Goal: Task Accomplishment & Management: Complete application form

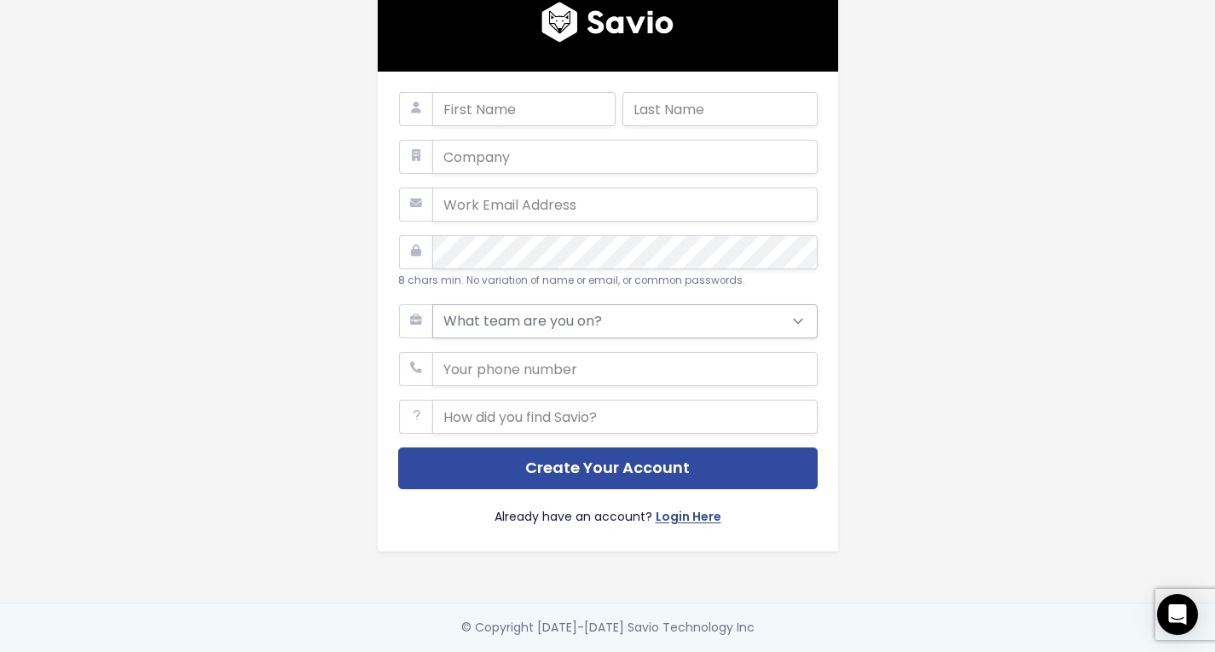
scroll to position [32, 0]
click at [569, 413] on input "text" at bounding box center [624, 417] width 385 height 34
click at [574, 362] on input "phone" at bounding box center [624, 369] width 385 height 34
click at [591, 310] on select "What team are you on? Support Product Sales Customer Success Marketing Other" at bounding box center [624, 321] width 385 height 34
select select "PRODUCT"
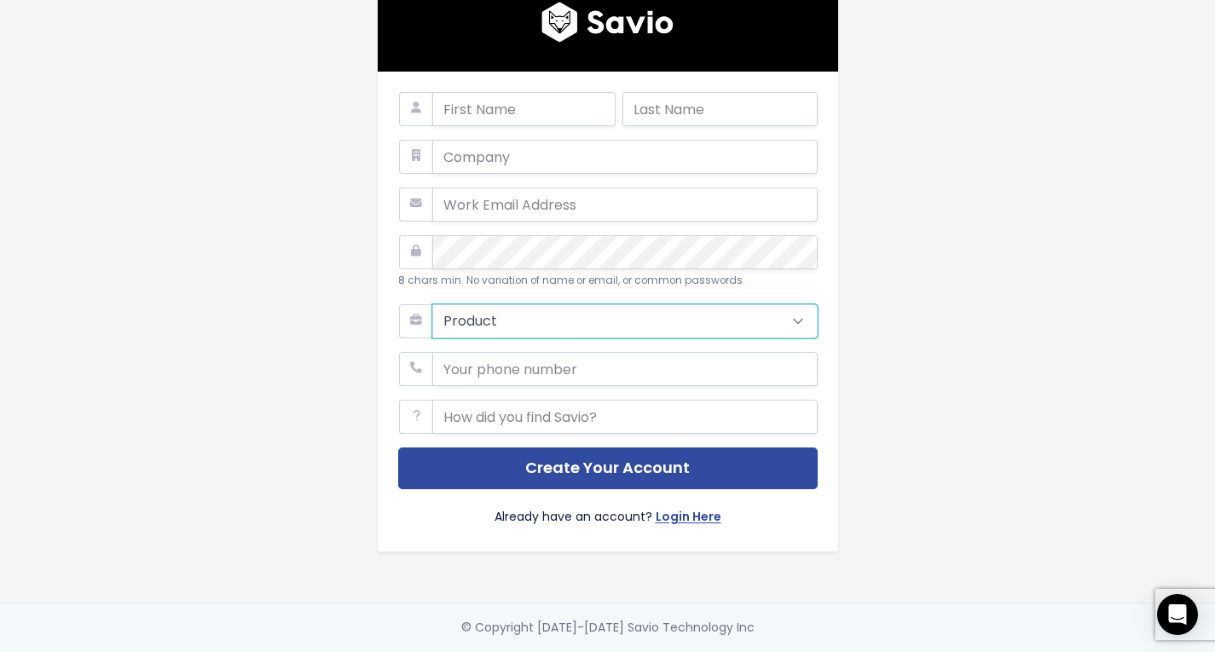
click at [432, 304] on select "What team are you on? Support Product Sales Customer Success Marketing Other" at bounding box center [624, 321] width 385 height 34
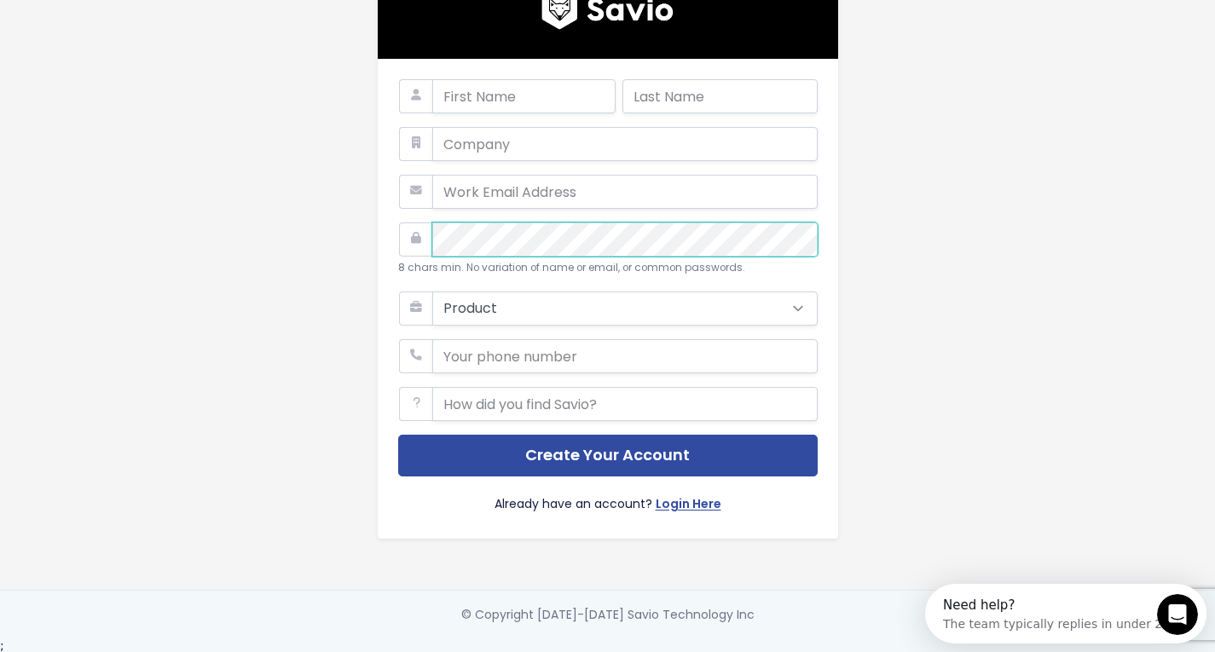
scroll to position [0, 0]
click at [501, 194] on input "email" at bounding box center [624, 192] width 385 height 34
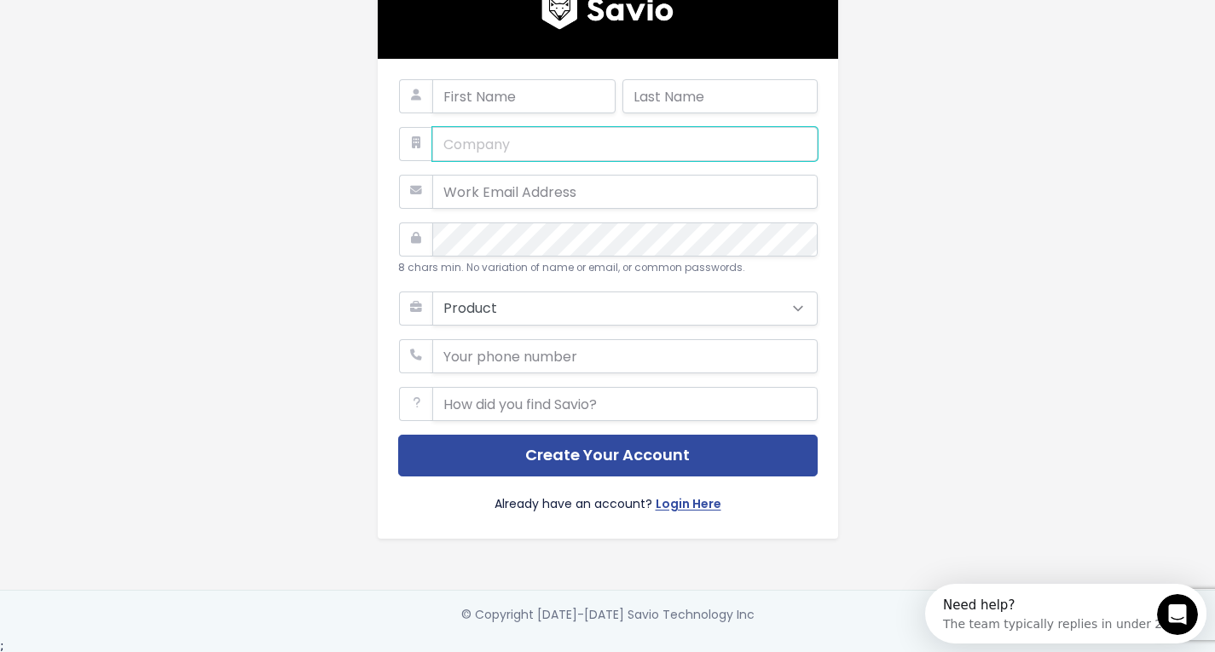
click at [499, 151] on input "text" at bounding box center [624, 144] width 385 height 34
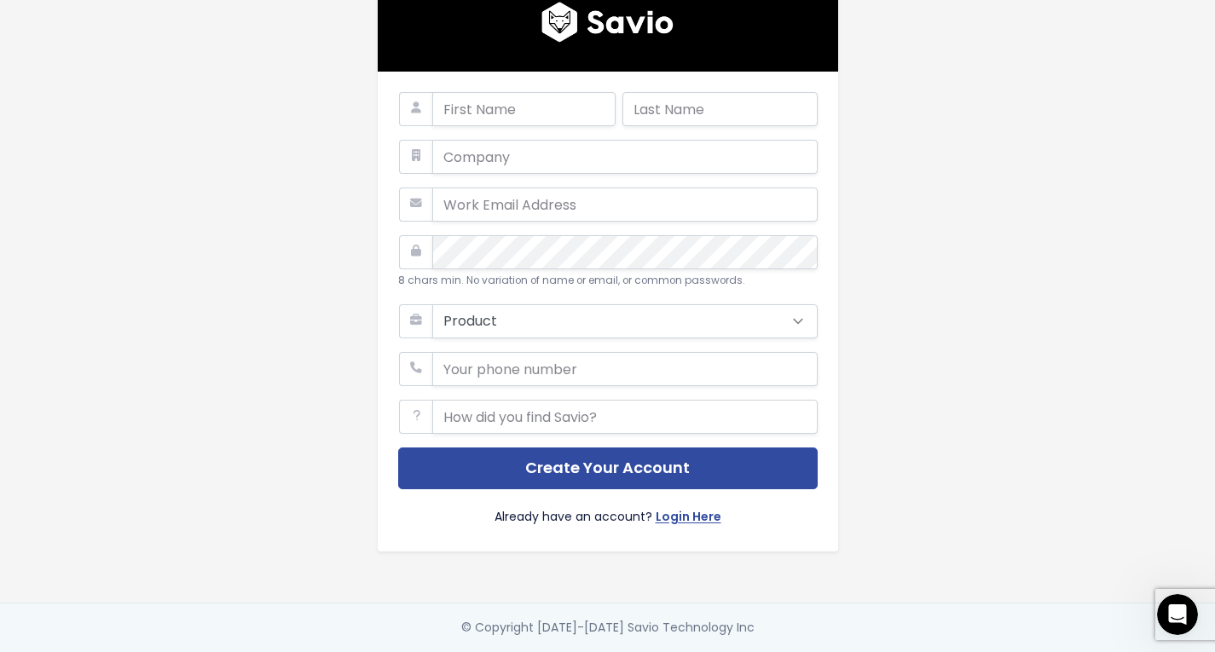
click at [288, 374] on div "8 chars min. No variation of name or email, or common passwords. What team are …" at bounding box center [608, 292] width 972 height 622
click at [568, 152] on input "text" at bounding box center [624, 157] width 385 height 34
paste input "FAT International GmbH"
type input "FAT International GmbH"
click at [268, 238] on div "FAT International GmbH 8 chars min. No variation of name or email, or common pa…" at bounding box center [608, 292] width 972 height 622
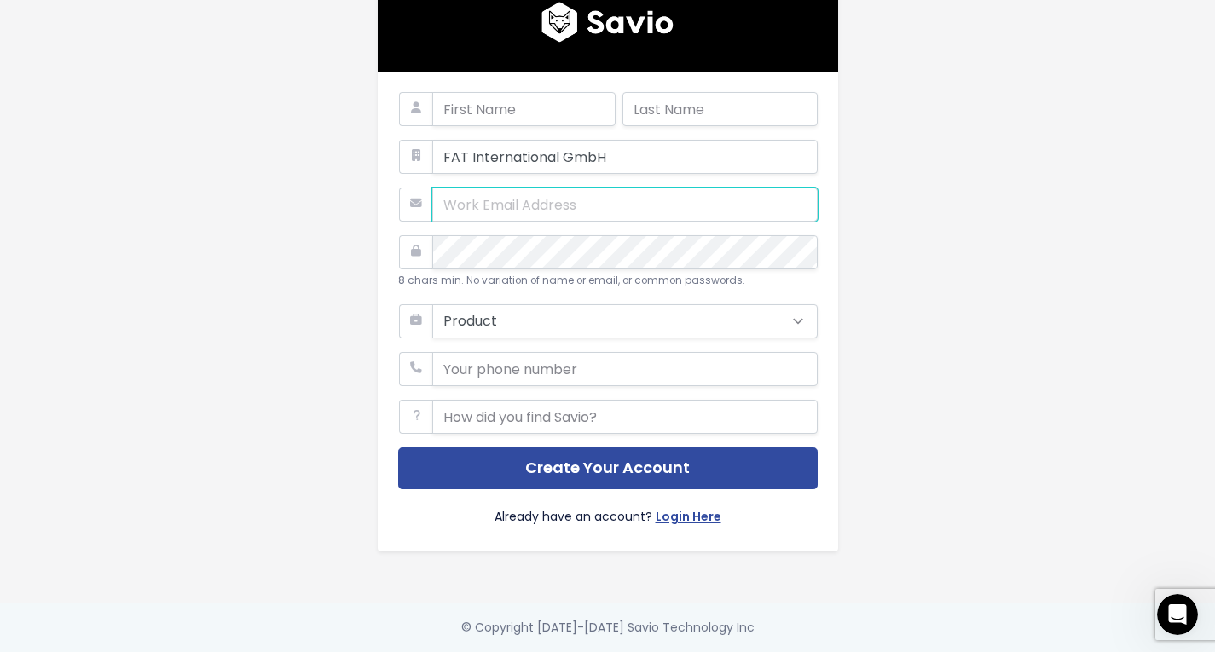
click at [511, 194] on input "email" at bounding box center [624, 205] width 385 height 34
paste input "helena@fat-international.com"
type input "helena@fat-international.com"
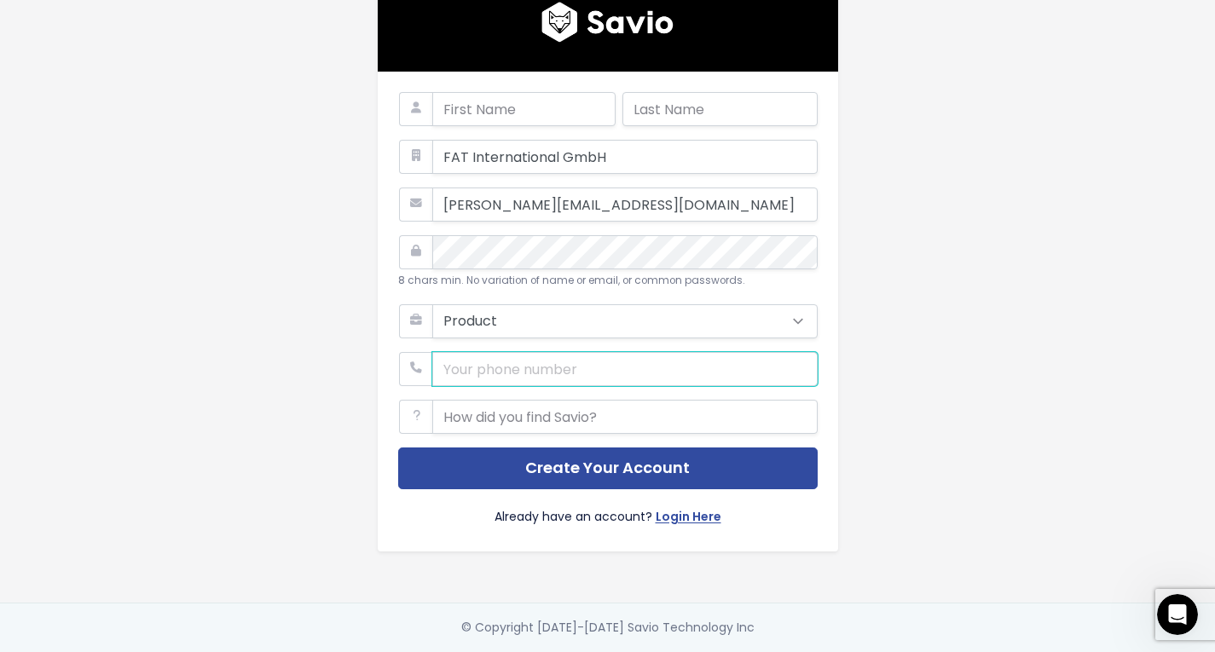
click at [518, 362] on input "phone" at bounding box center [624, 369] width 385 height 34
type input "+4630393565"
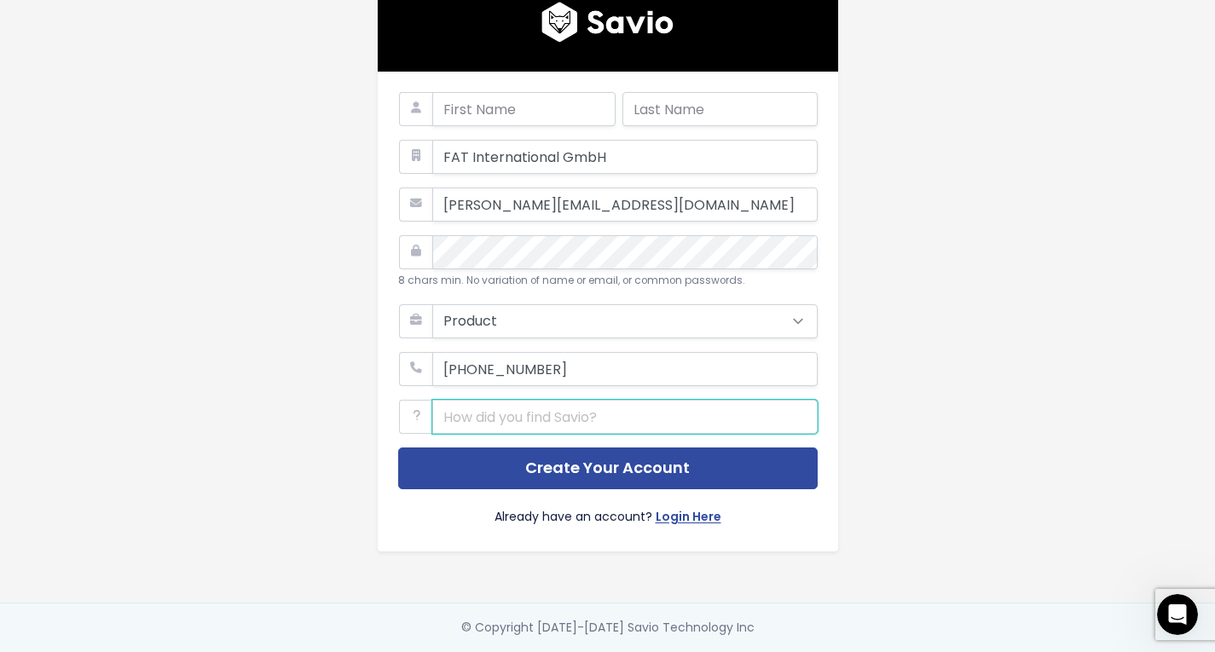
click at [548, 410] on input "text" at bounding box center [624, 417] width 385 height 34
type input "Youtube"
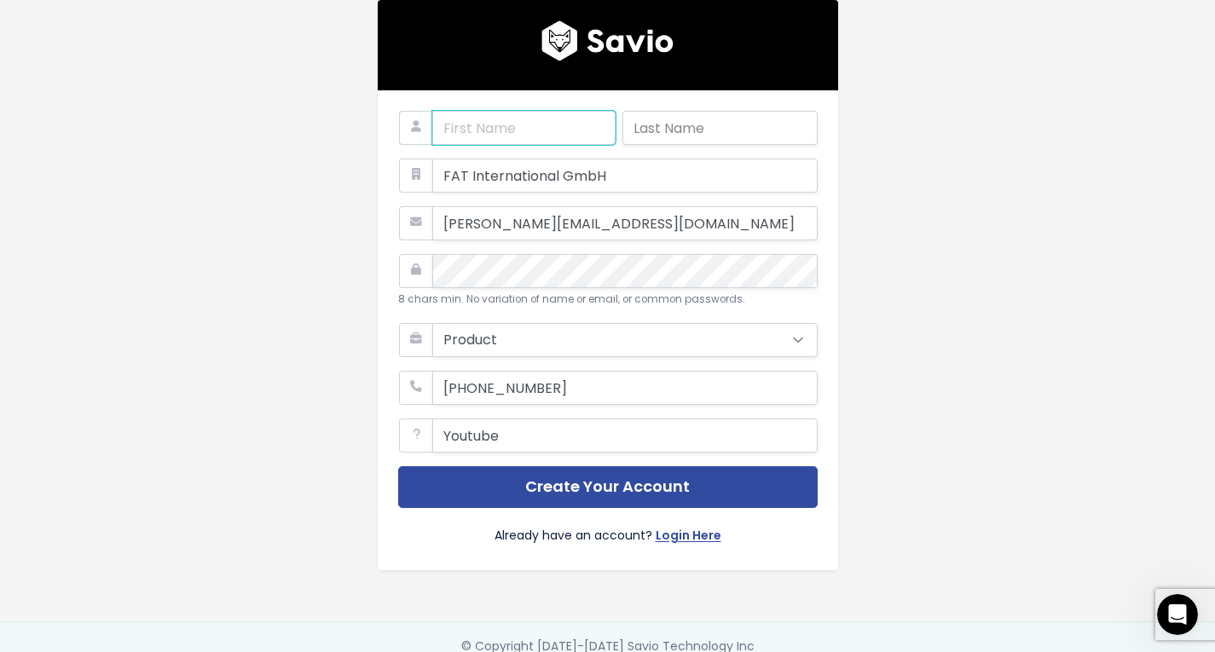
click at [533, 127] on input "text" at bounding box center [523, 128] width 183 height 34
click at [319, 317] on div "FAT International GmbH helena@fat-international.com 8 chars min. No variation o…" at bounding box center [608, 311] width 972 height 622
click at [518, 136] on input "text" at bounding box center [523, 128] width 183 height 34
paste input "Helena Viebahn"
drag, startPoint x: 490, startPoint y: 128, endPoint x: 559, endPoint y: 127, distance: 68.2
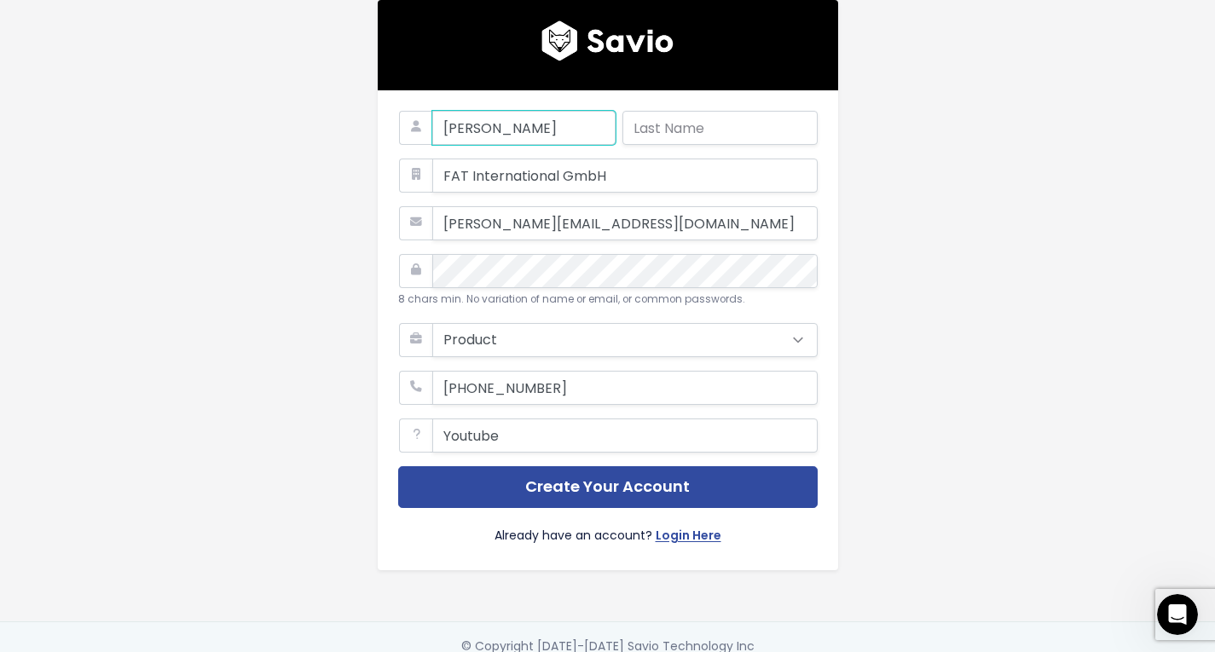
click at [559, 127] on input "Helena Viebahn" at bounding box center [523, 128] width 183 height 34
type input "Helena"
click at [687, 130] on input "text" at bounding box center [719, 128] width 195 height 34
paste input "Viebahn"
type input "Viebahn"
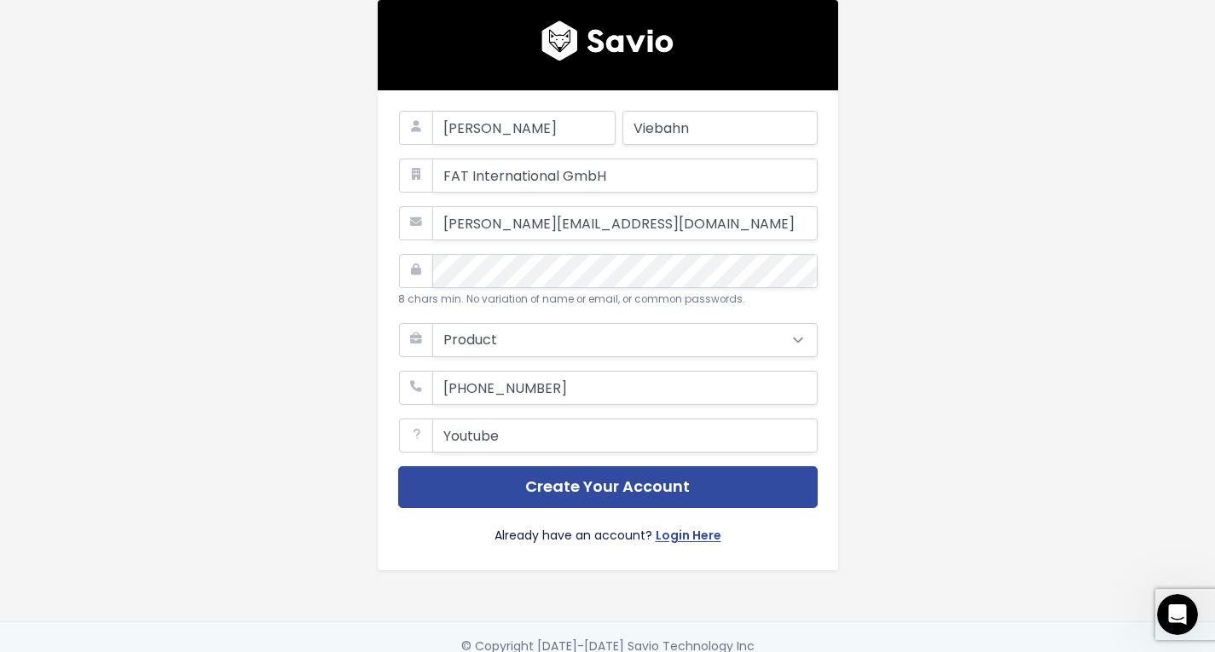
click at [992, 290] on div "Helena Viebahn FAT International GmbH helena@fat-international.com 8 chars min.…" at bounding box center [608, 311] width 972 height 622
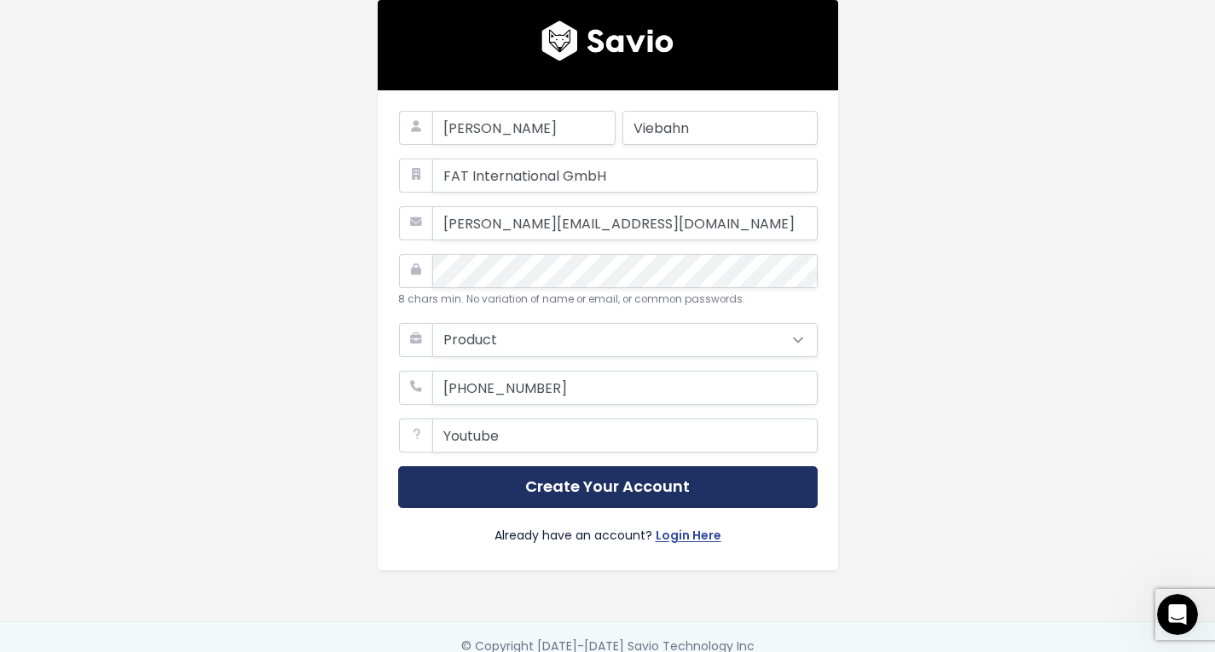
click at [616, 483] on button "Create Your Account" at bounding box center [608, 487] width 420 height 42
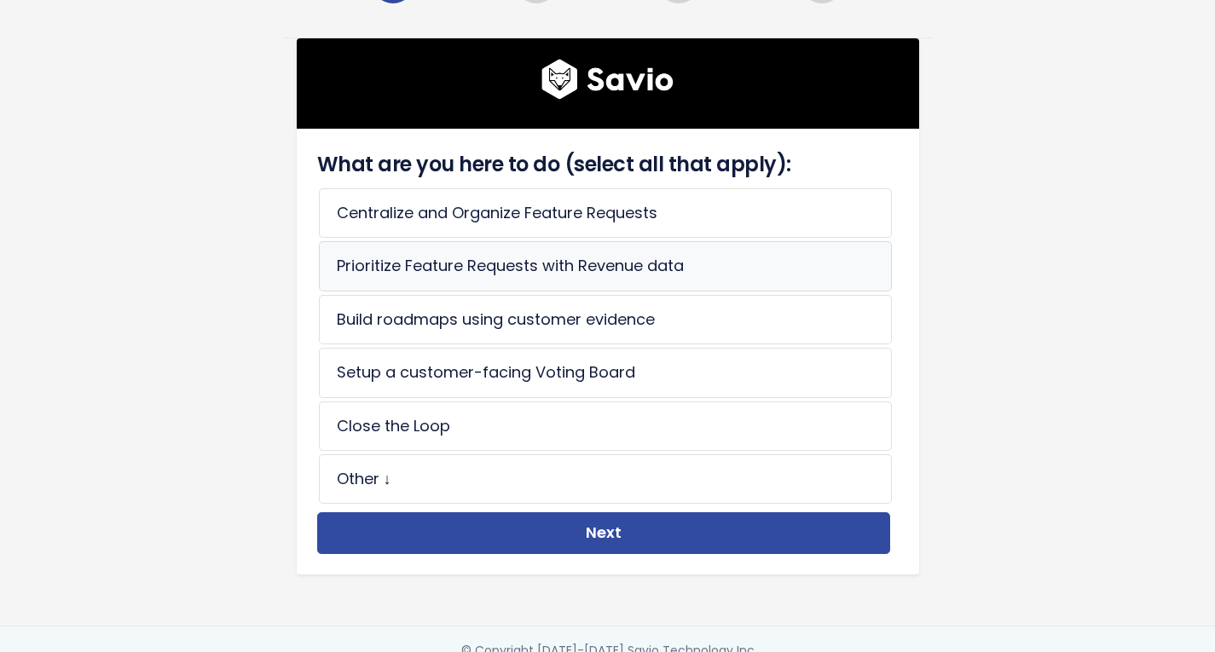
scroll to position [85, 0]
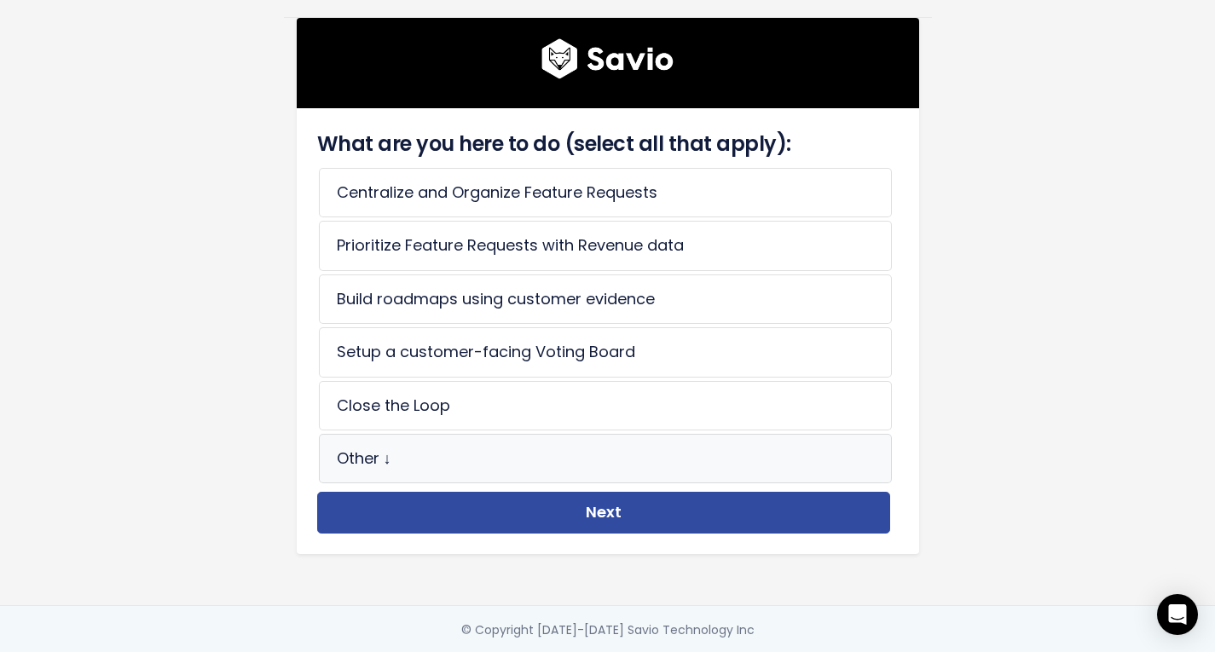
click at [541, 454] on li "Other ↓" at bounding box center [605, 458] width 573 height 49
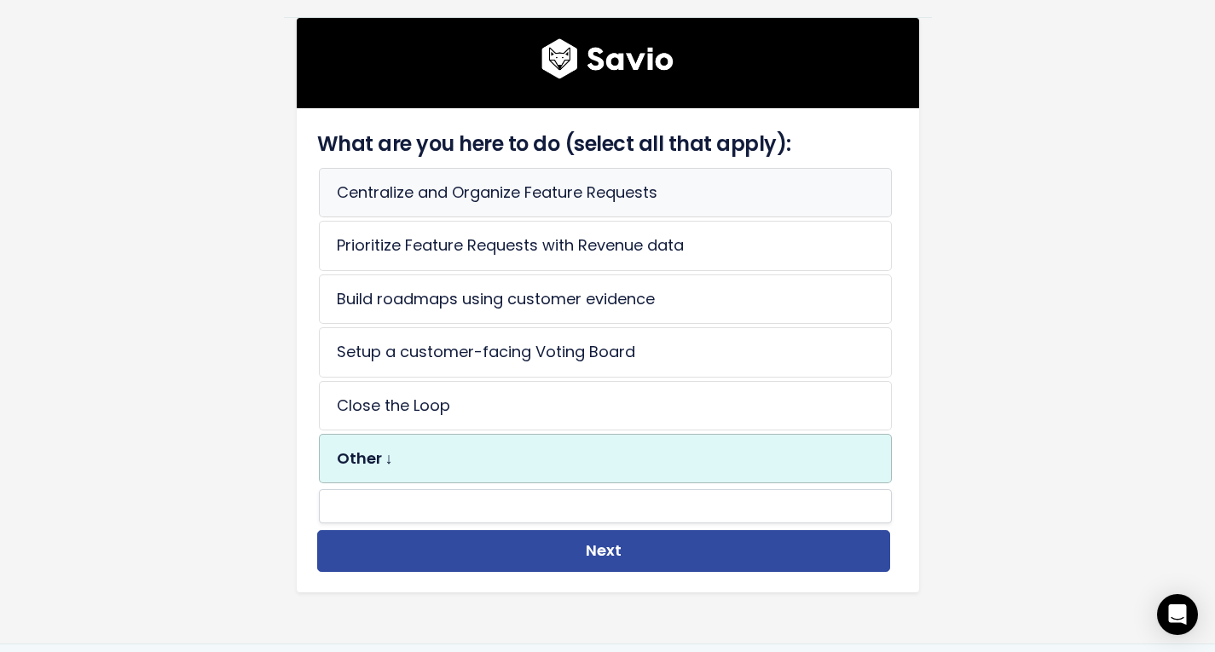
click at [499, 194] on li "Centralize and Organize Feature Requests" at bounding box center [605, 192] width 573 height 49
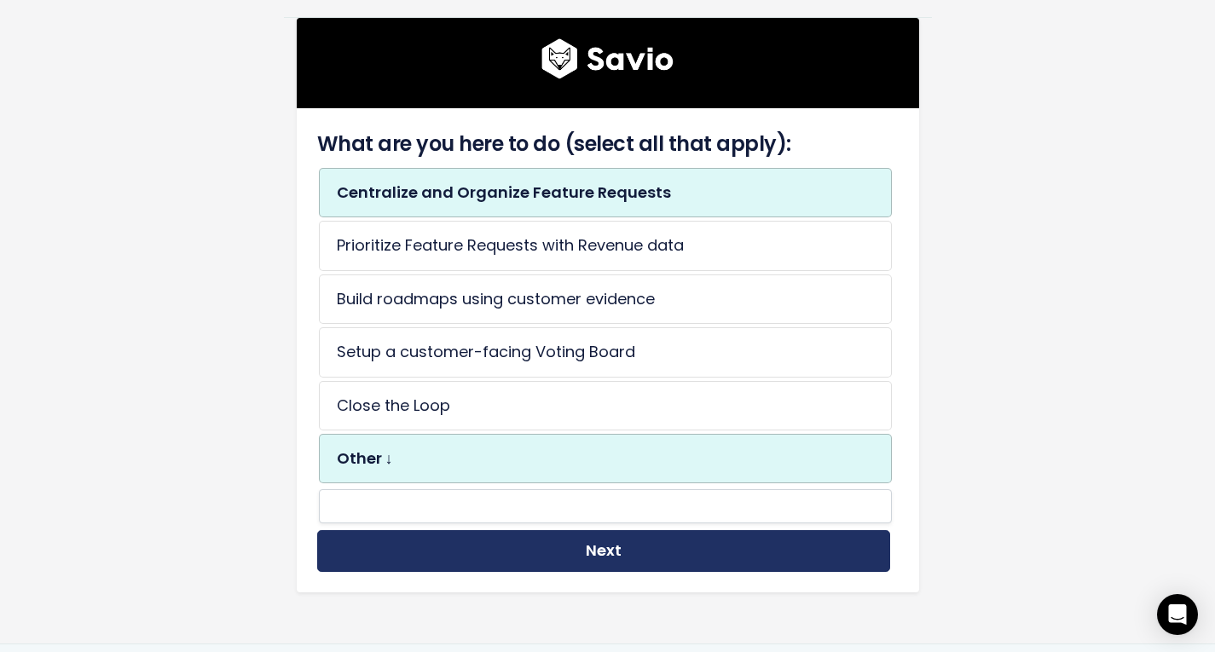
click at [628, 558] on button "Next" at bounding box center [603, 551] width 573 height 42
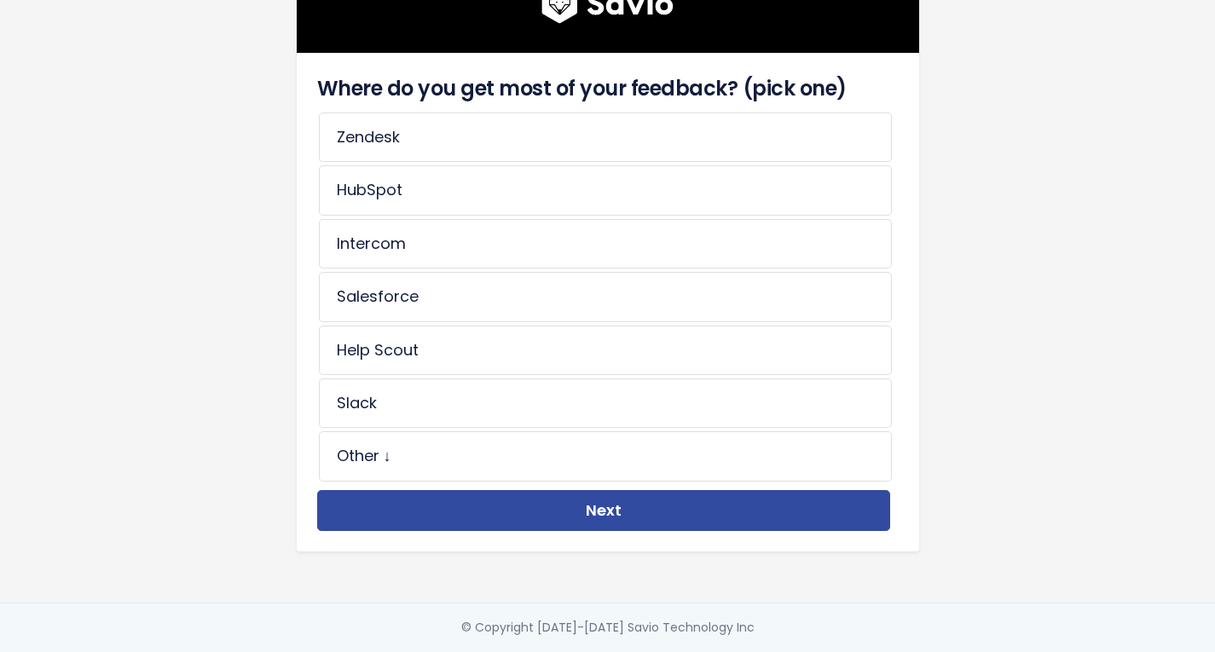
scroll to position [68, 0]
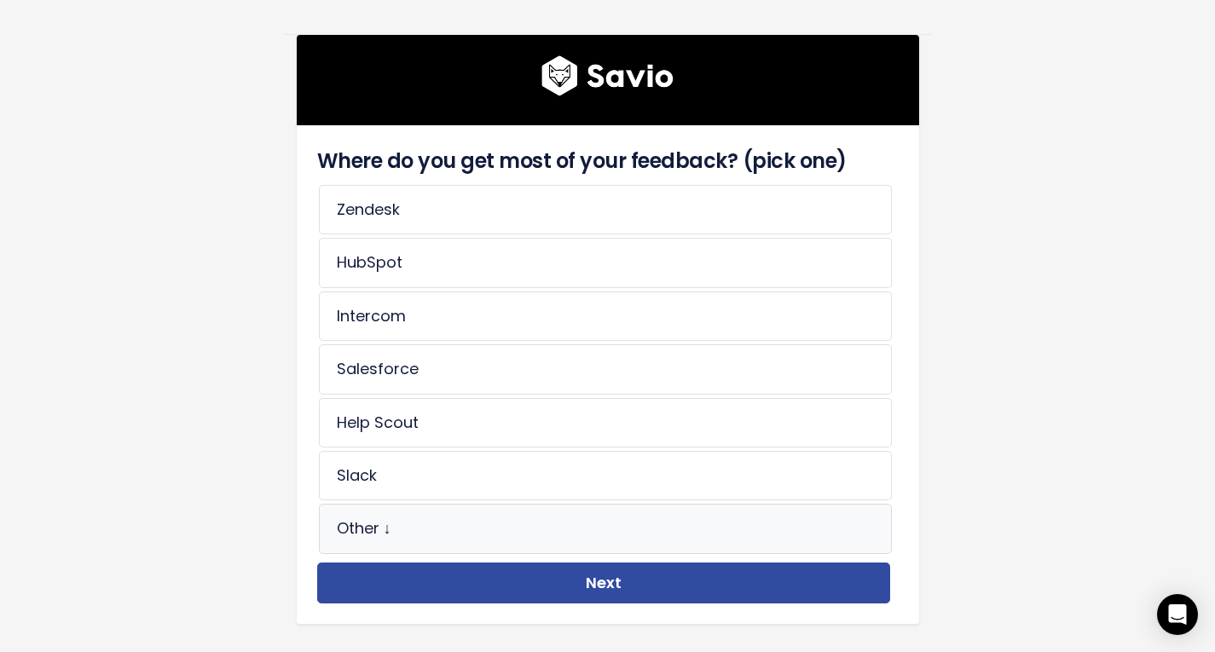
click at [490, 525] on li "Other ↓" at bounding box center [605, 528] width 573 height 49
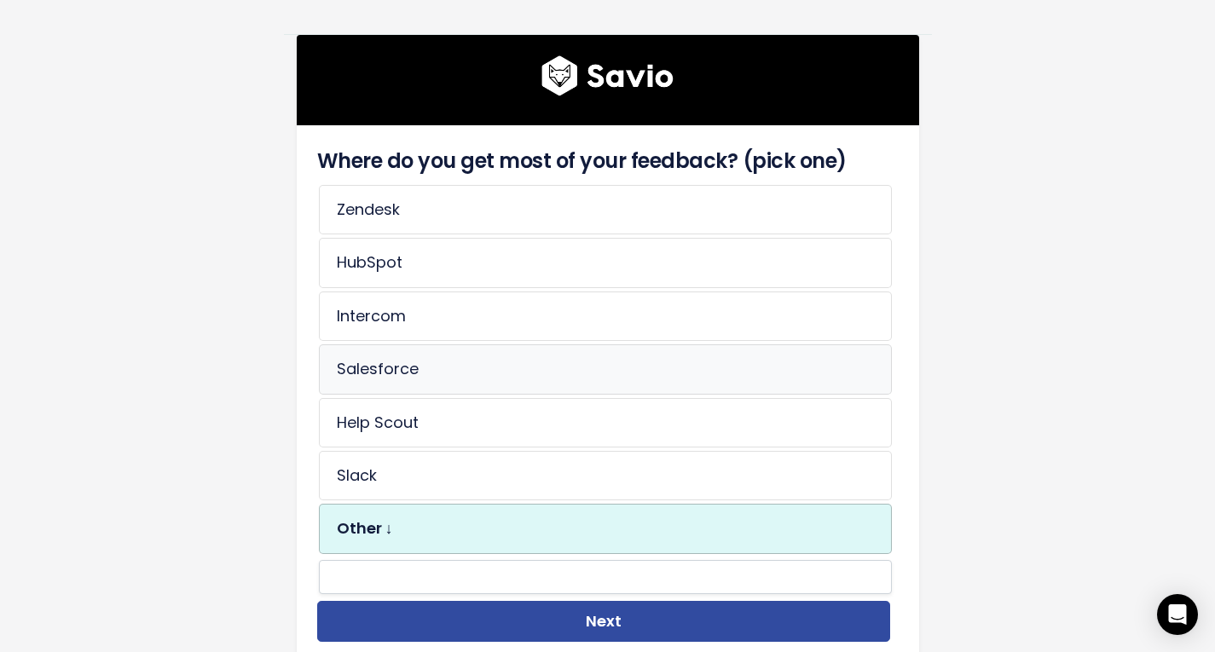
click at [466, 367] on li "Salesforce" at bounding box center [605, 368] width 573 height 49
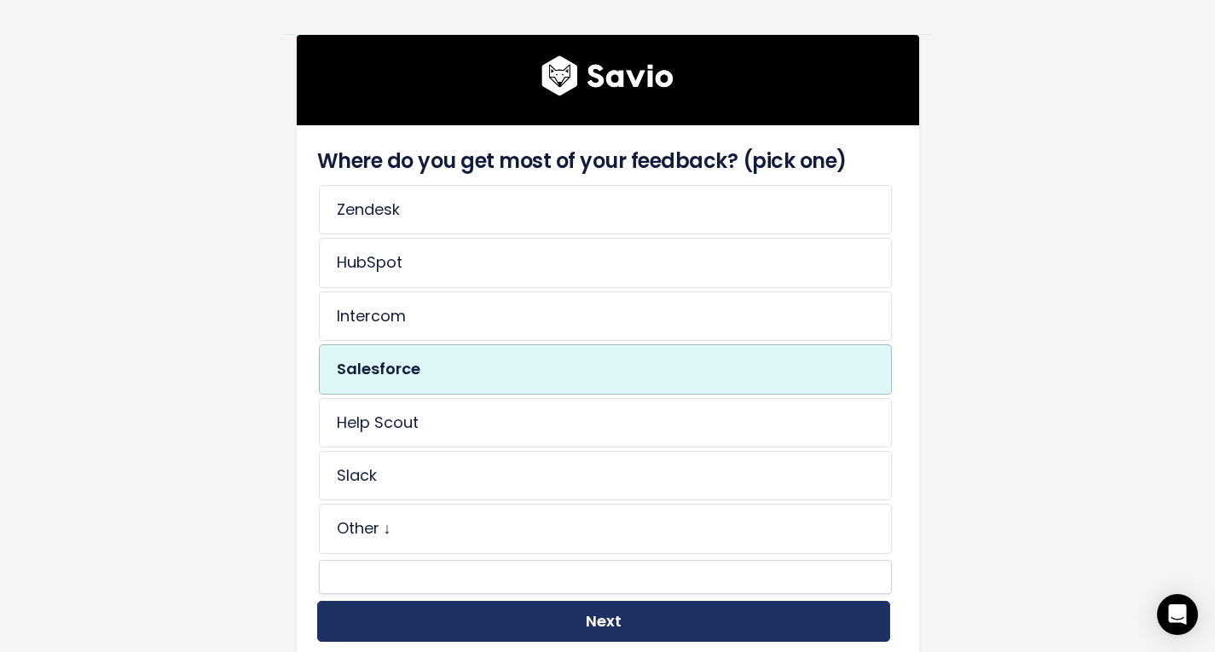
click at [575, 613] on button "Next" at bounding box center [603, 622] width 573 height 42
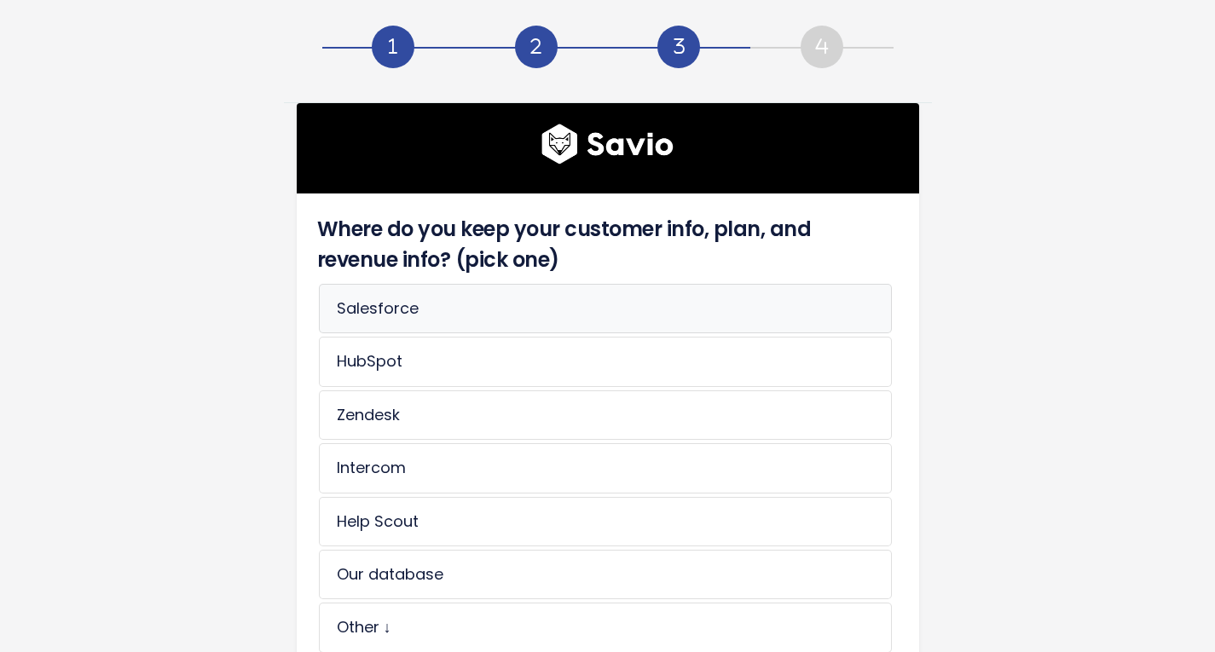
click at [480, 318] on li "Salesforce" at bounding box center [605, 308] width 573 height 49
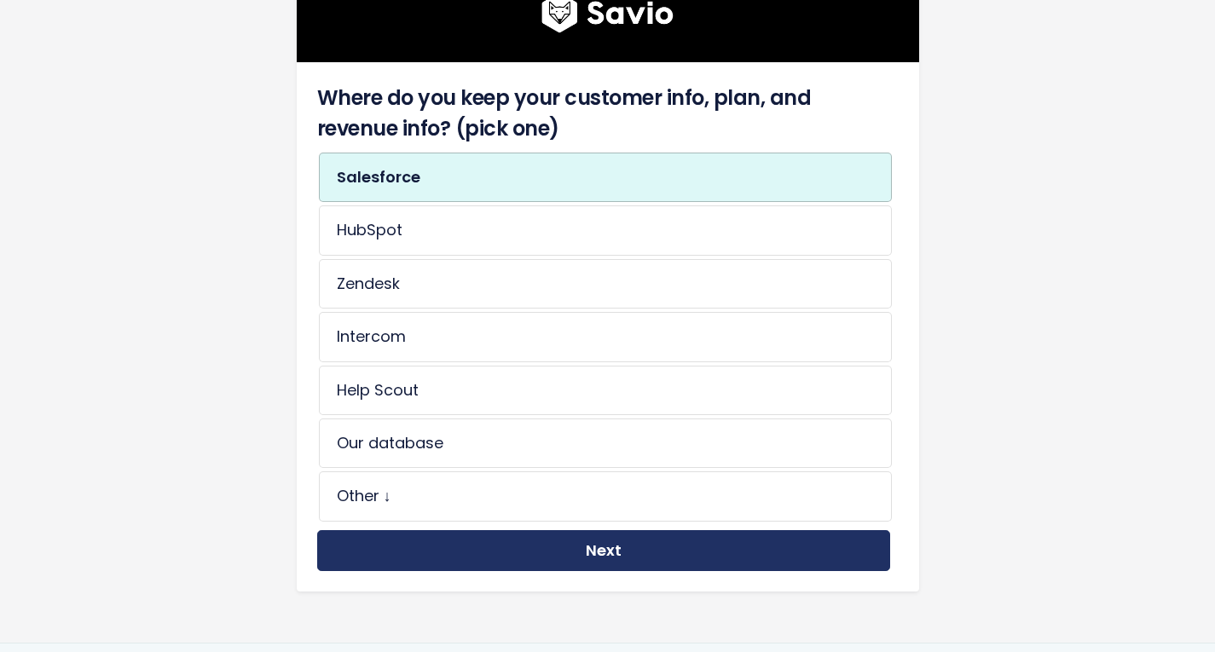
scroll to position [184, 0]
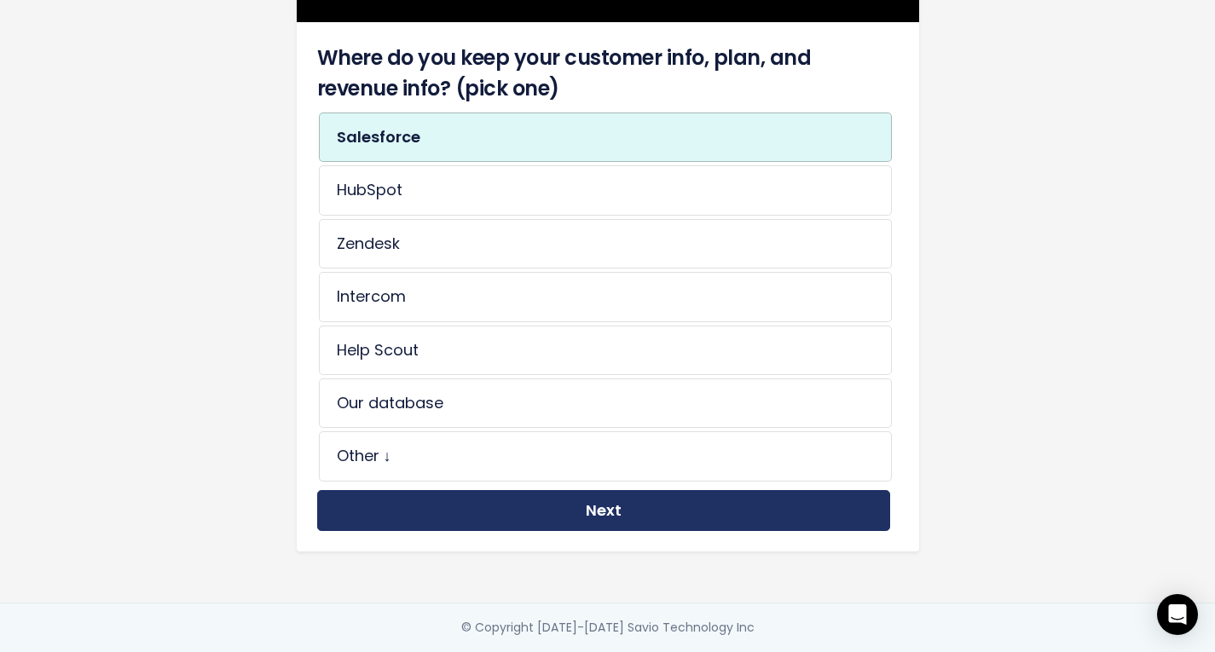
click at [570, 498] on button "Next" at bounding box center [603, 511] width 573 height 42
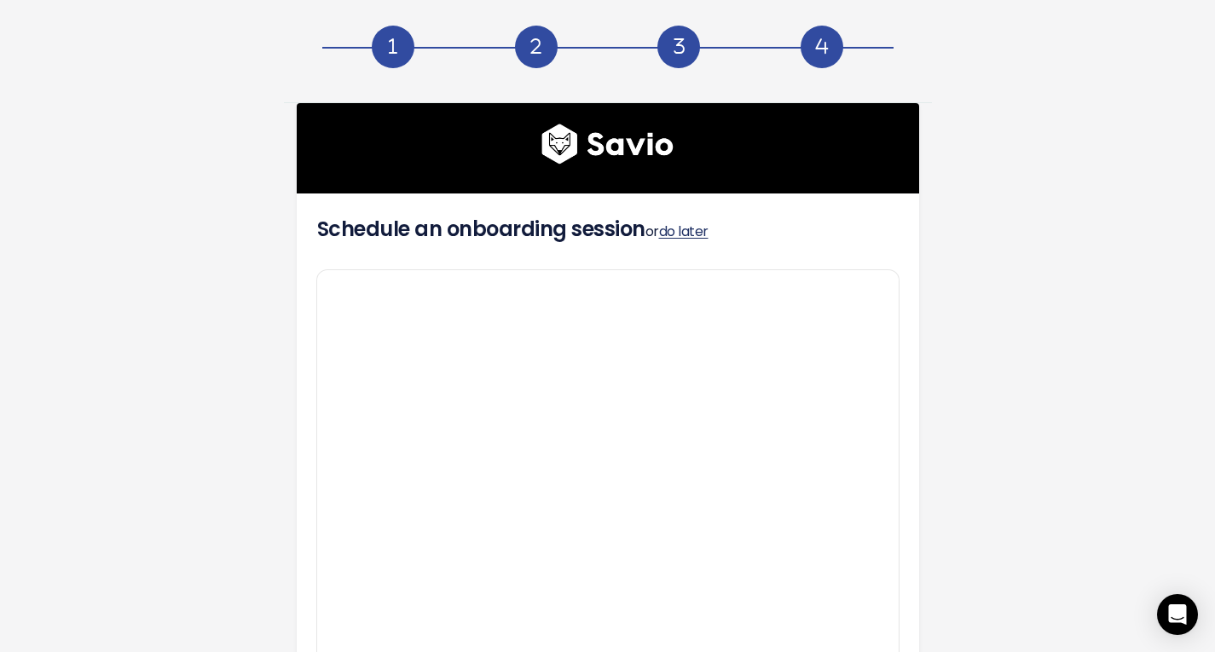
click at [685, 232] on link "do later" at bounding box center [683, 232] width 49 height 20
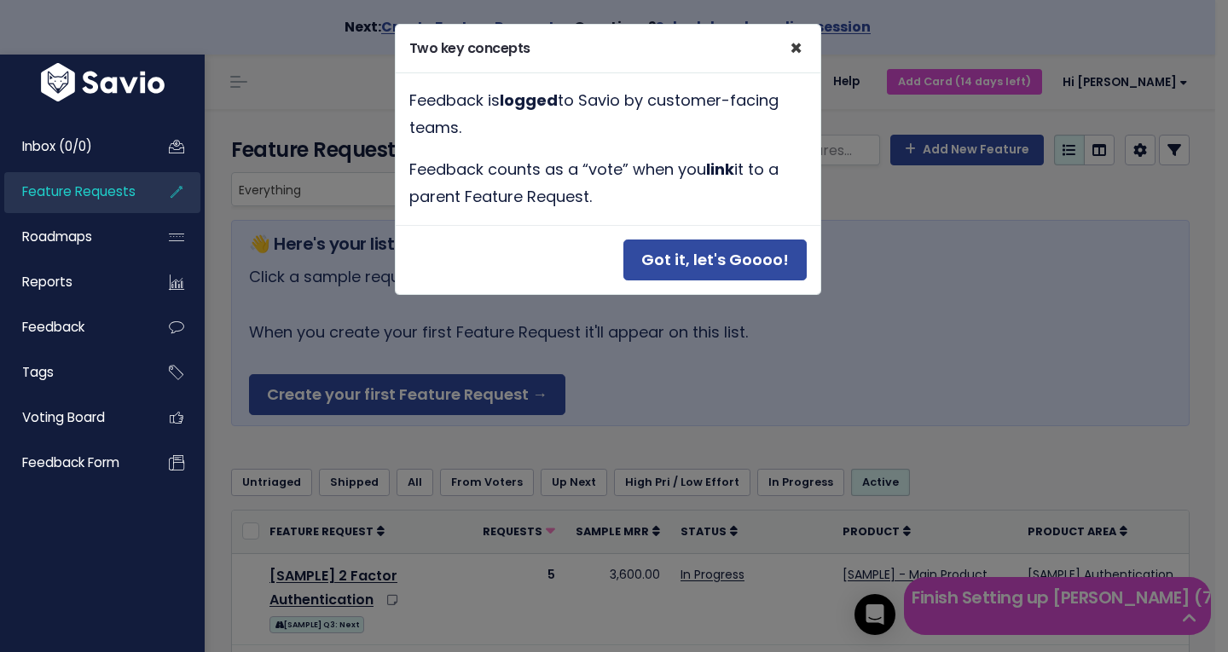
click at [796, 43] on span "×" at bounding box center [796, 48] width 13 height 28
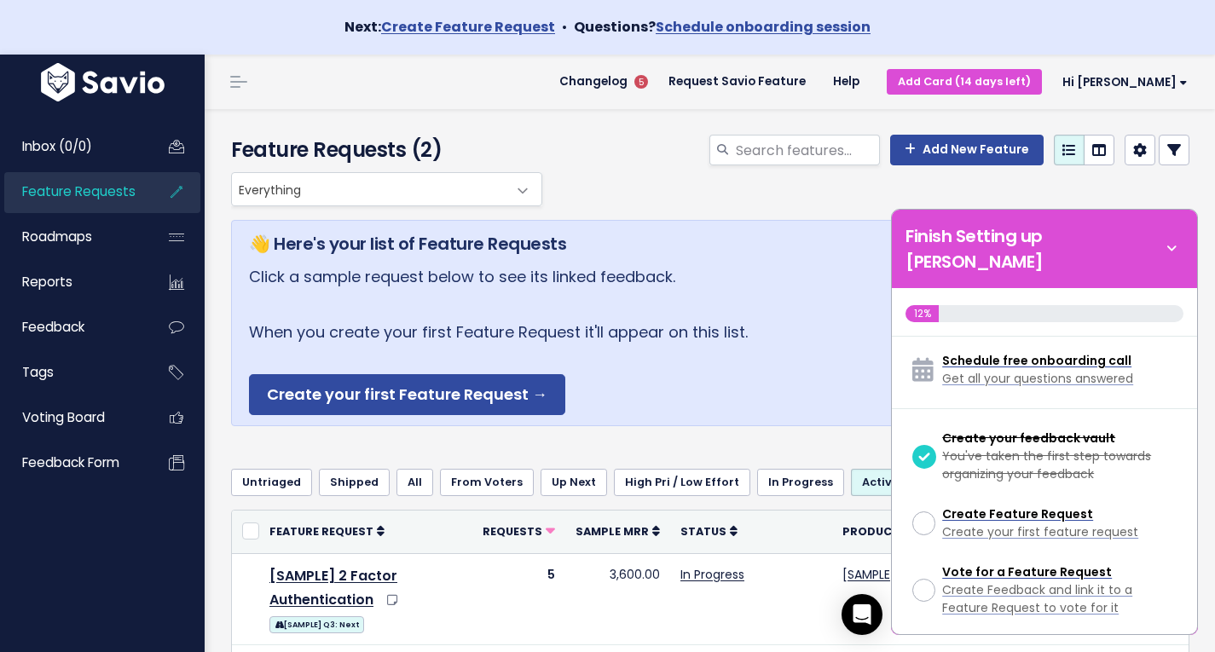
click at [758, 204] on div "Everything Any Product: Any Product Area Any Product: No Product Area No Produc…" at bounding box center [706, 189] width 958 height 34
click at [1166, 240] on icon at bounding box center [1172, 249] width 24 height 19
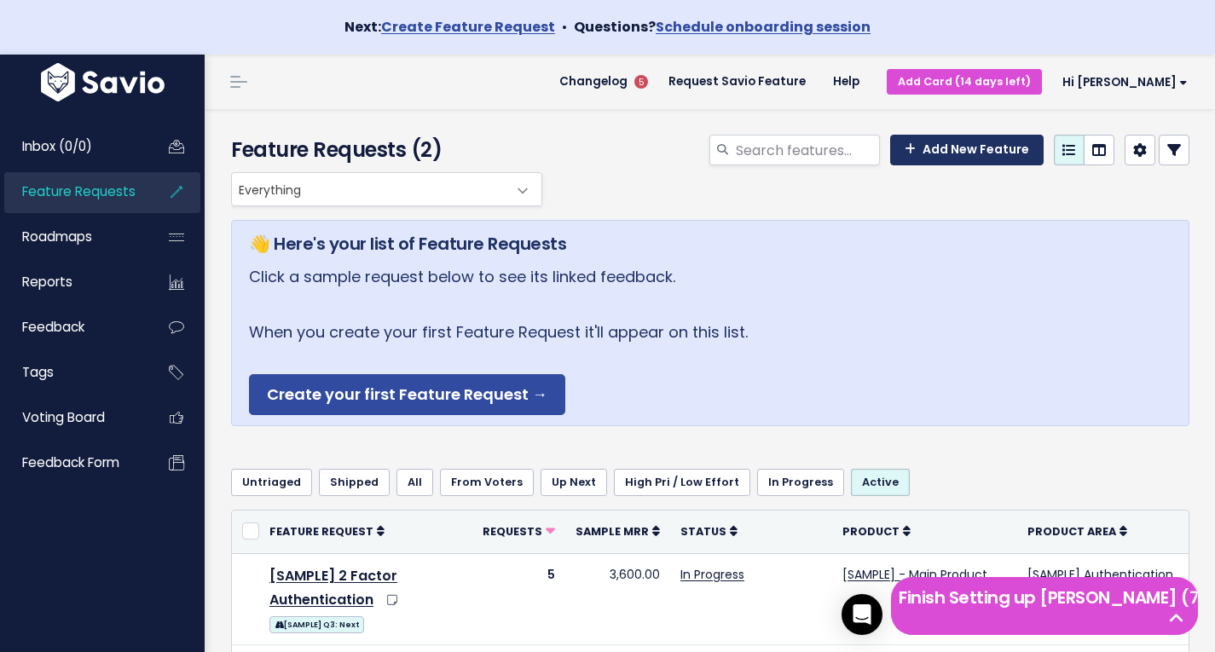
click at [958, 143] on link "Add New Feature" at bounding box center [966, 150] width 153 height 31
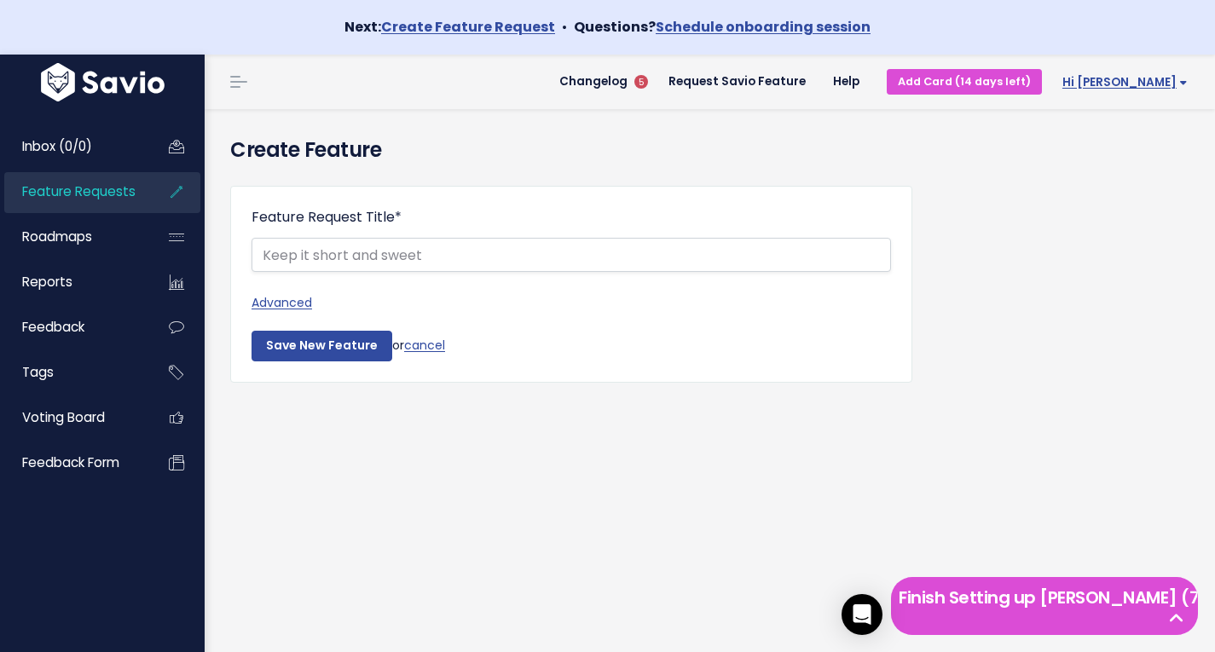
click at [1168, 79] on span "Hi [PERSON_NAME]" at bounding box center [1124, 82] width 125 height 13
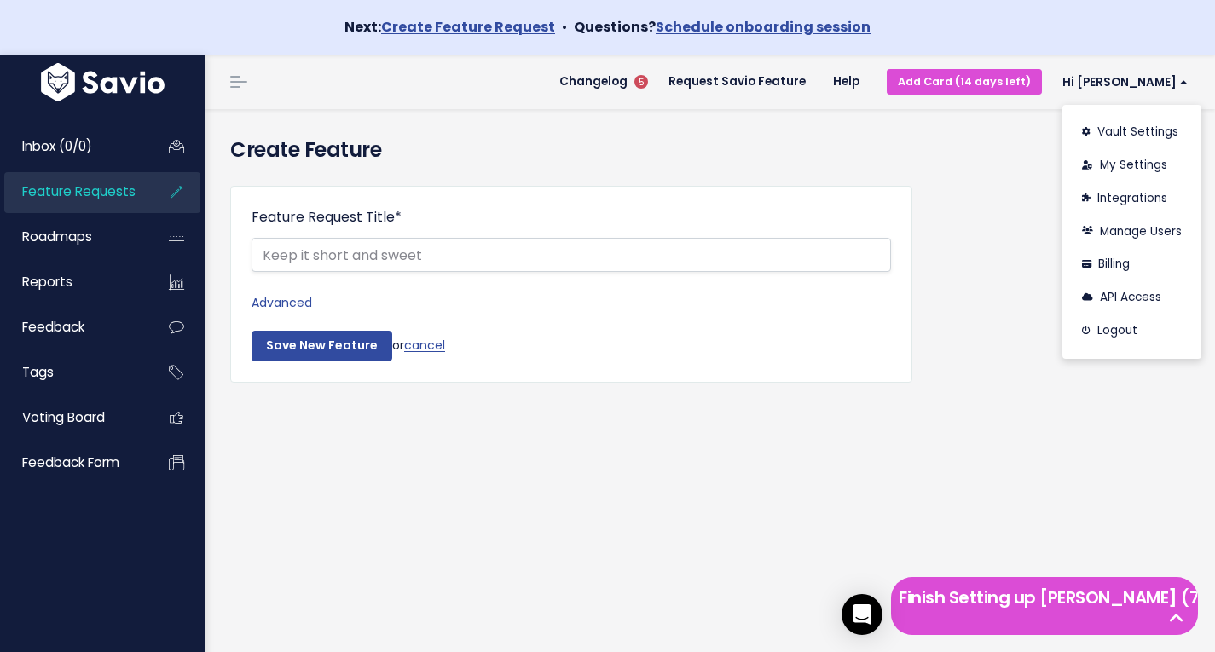
click at [78, 190] on span "Feature Requests" at bounding box center [78, 191] width 113 height 18
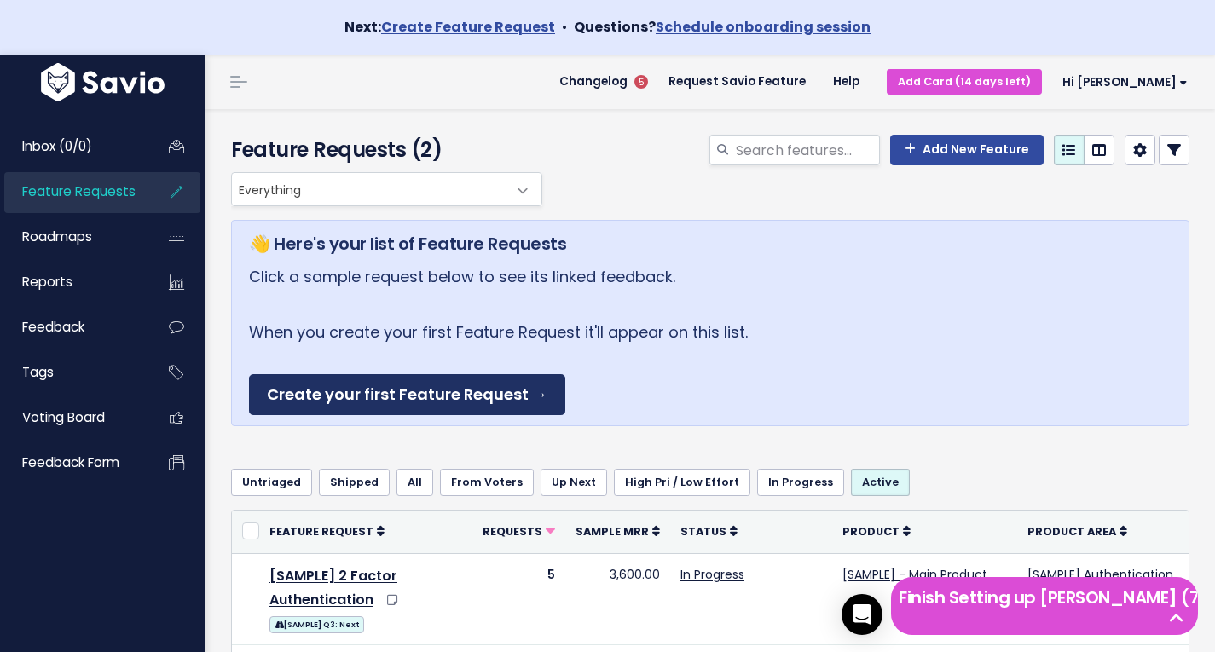
click at [396, 398] on link "Create your first Feature Request →" at bounding box center [407, 395] width 316 height 42
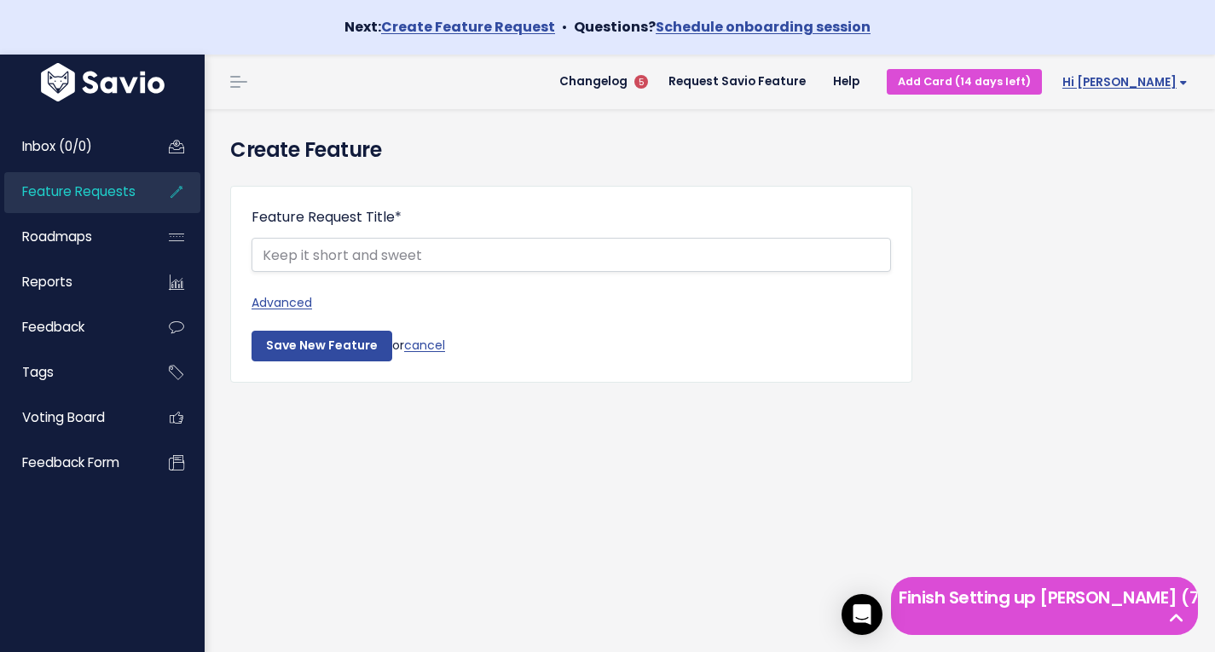
click at [1172, 83] on span "Hi [PERSON_NAME]" at bounding box center [1124, 82] width 125 height 13
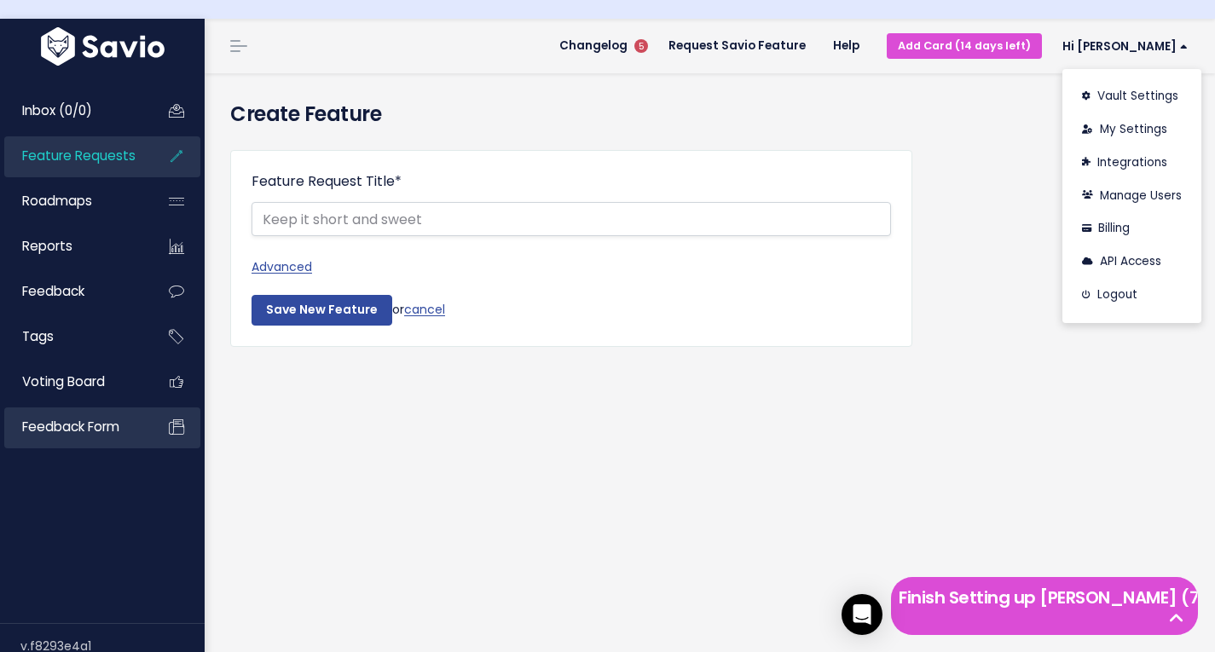
scroll to position [55, 0]
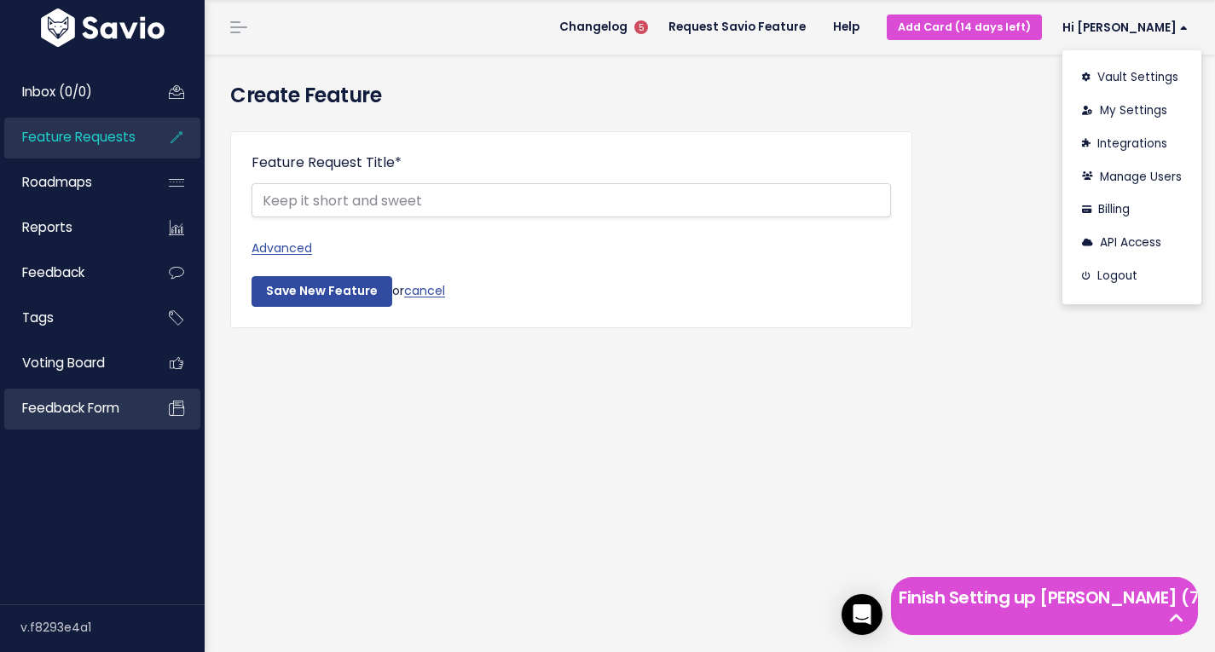
click at [85, 422] on link "Feedback form" at bounding box center [72, 408] width 137 height 39
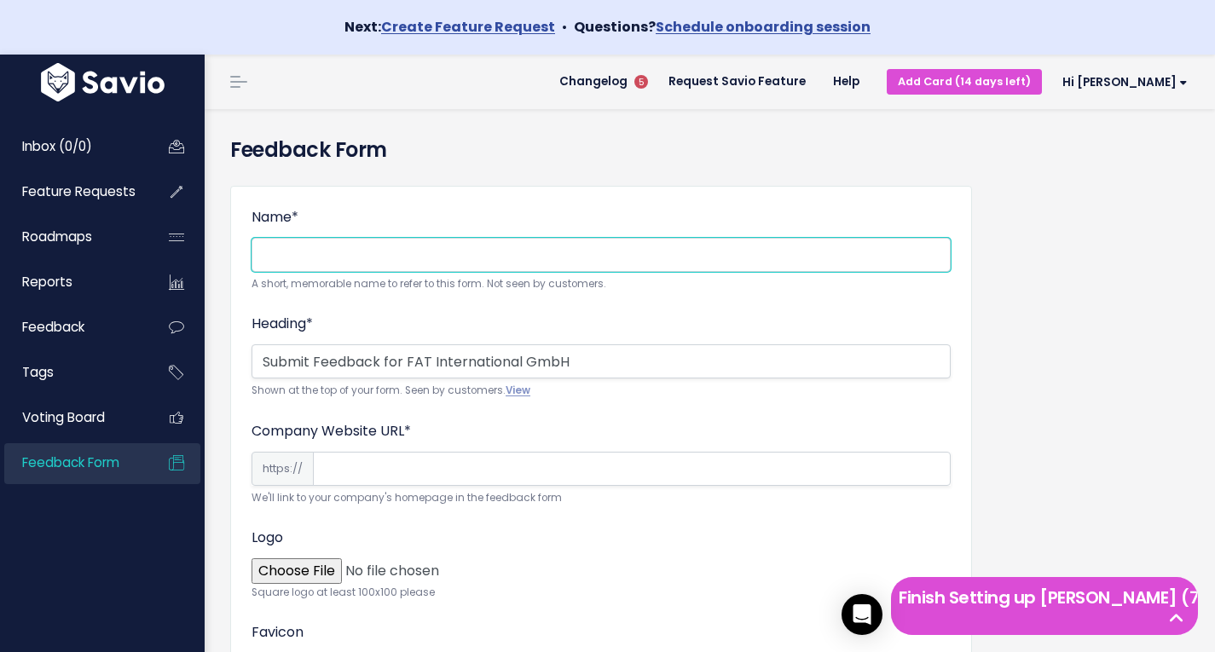
click at [625, 240] on input "Name *" at bounding box center [601, 255] width 699 height 34
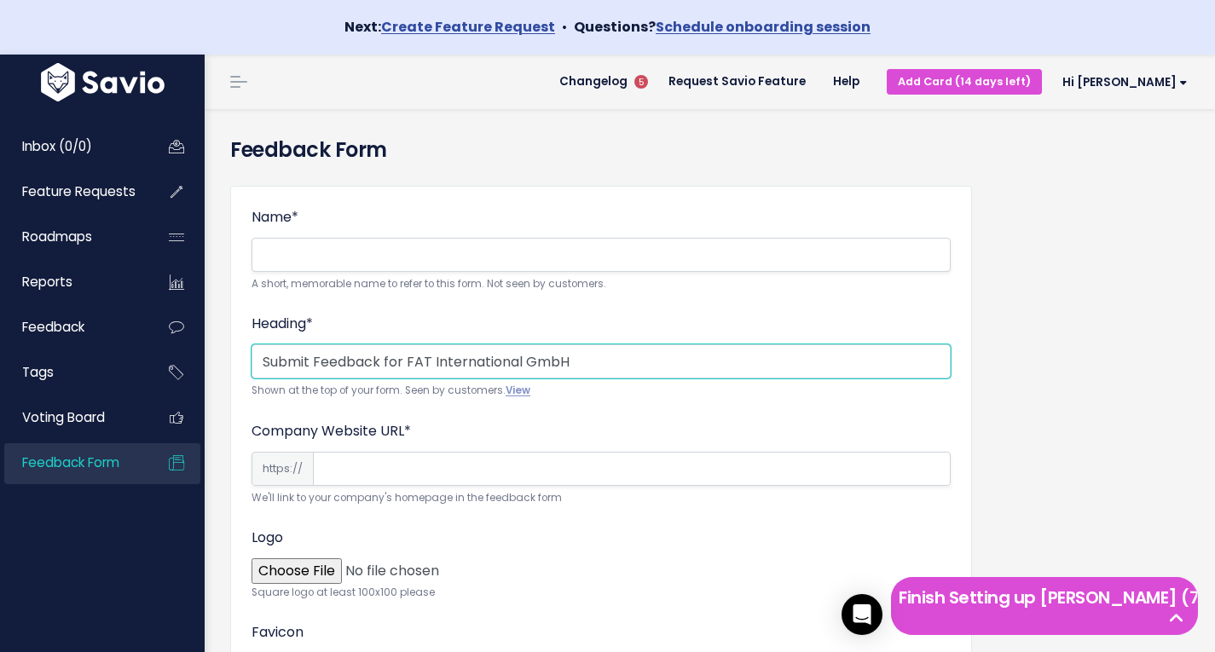
click at [758, 373] on input "Submit Feedback for FAT International GmbH" at bounding box center [601, 361] width 699 height 34
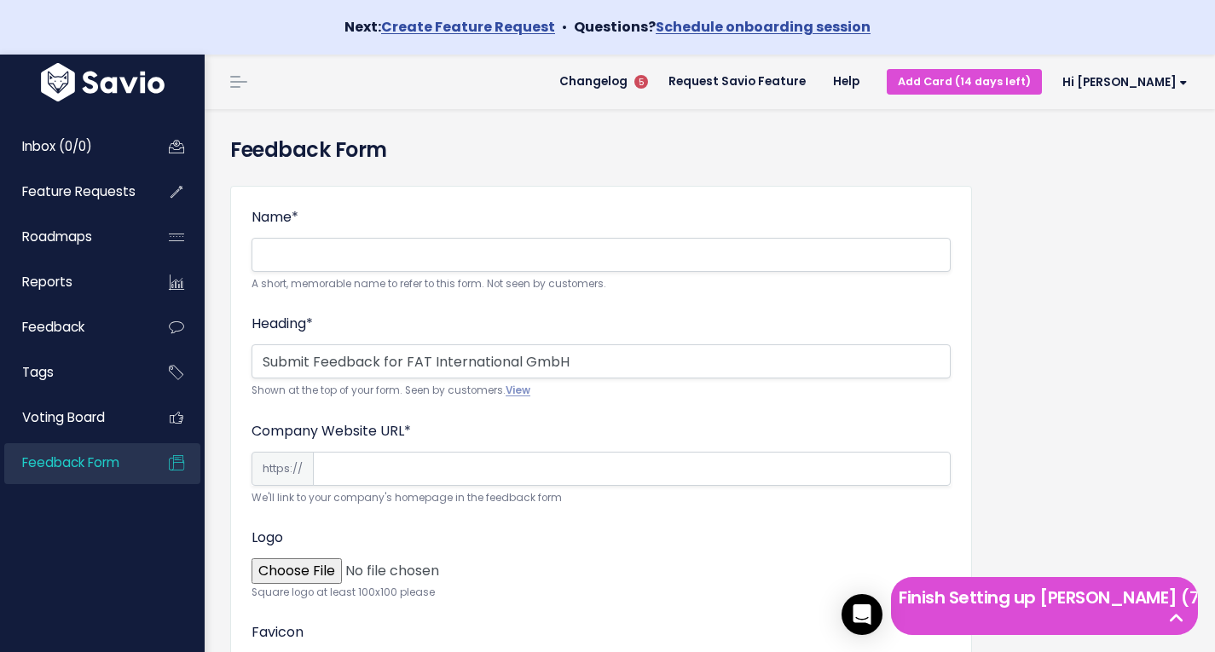
click at [107, 82] on img at bounding box center [103, 82] width 132 height 38
